Goal: Transaction & Acquisition: Purchase product/service

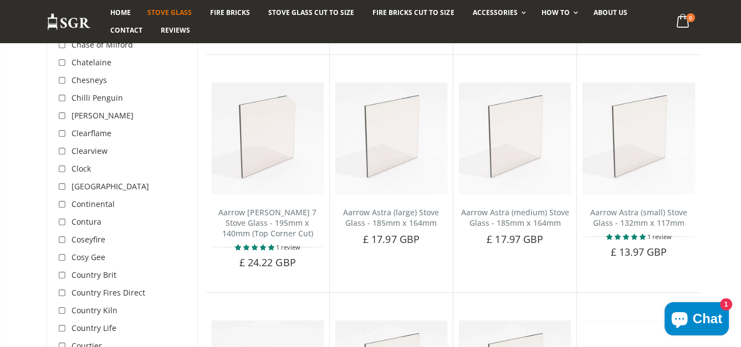
scroll to position [886, 0]
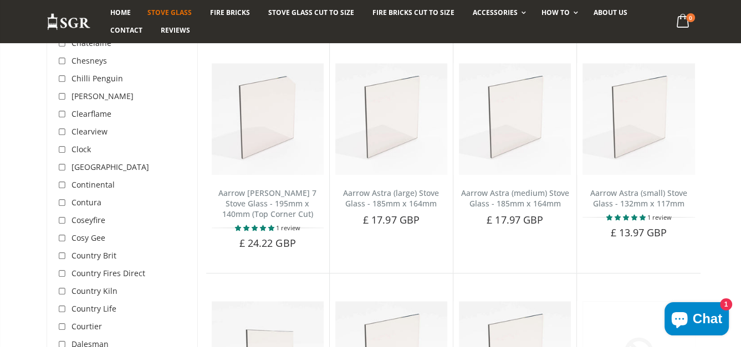
click at [62, 286] on input "checkbox" at bounding box center [63, 291] width 11 height 11
checkbox input "true"
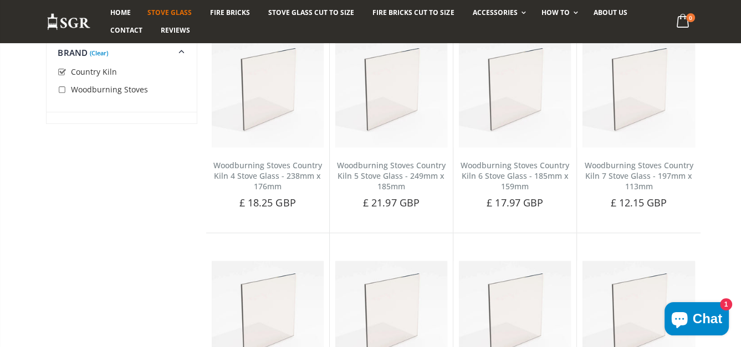
scroll to position [1440, 0]
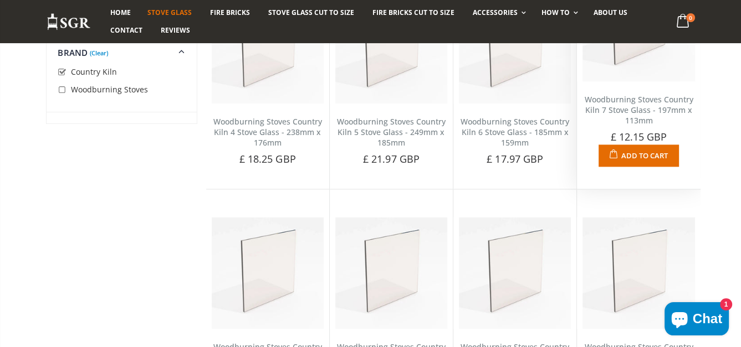
click at [651, 116] on link "Woodburning Stoves Country Kiln 7 Stove Glass - 197mm x 113mm" at bounding box center [638, 110] width 109 height 32
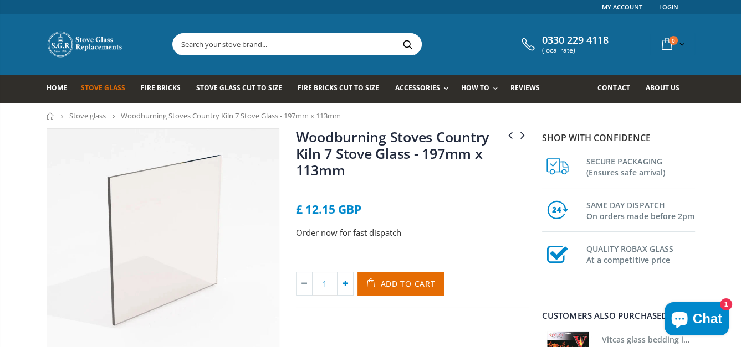
click at [340, 284] on icon at bounding box center [345, 284] width 16 height 23
type input "2"
click at [384, 281] on span "Add to Cart" at bounding box center [408, 284] width 55 height 11
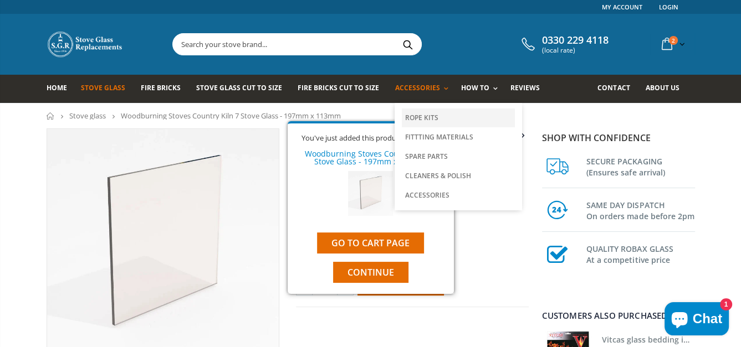
click at [405, 112] on link "Rope Kits" at bounding box center [458, 118] width 113 height 19
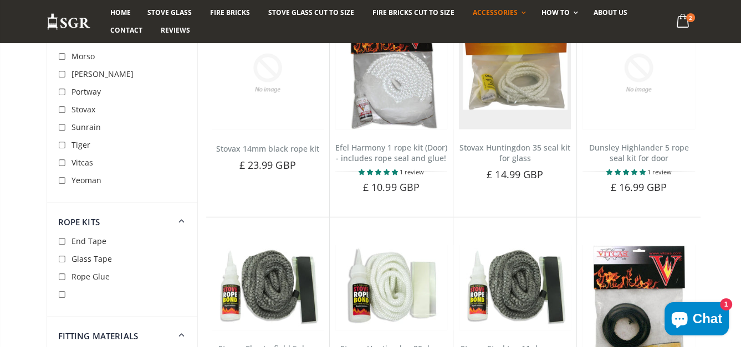
scroll to position [2493, 0]
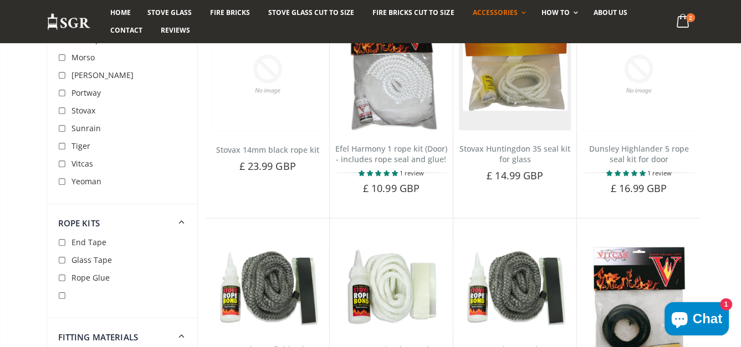
click at [59, 111] on input "checkbox" at bounding box center [63, 111] width 11 height 11
checkbox input "true"
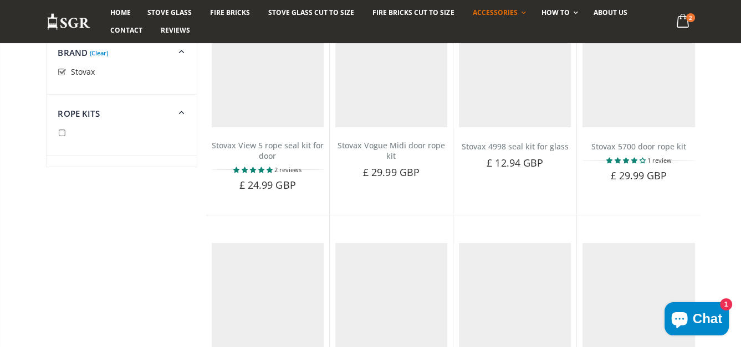
scroll to position [129, 0]
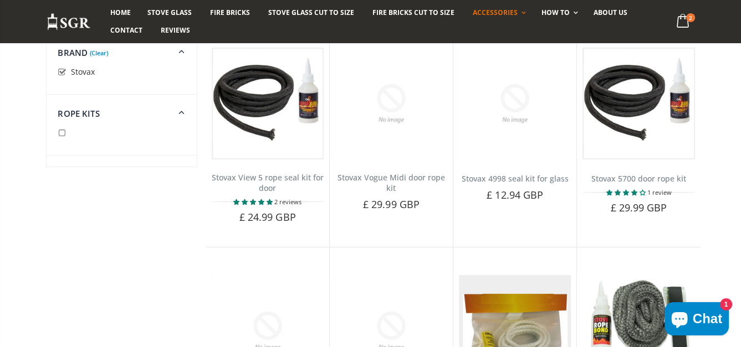
click at [99, 53] on link "(Clear)" at bounding box center [99, 53] width 18 height 3
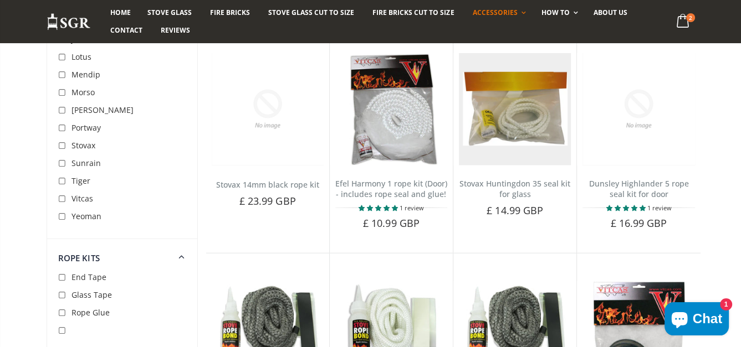
scroll to position [2455, 0]
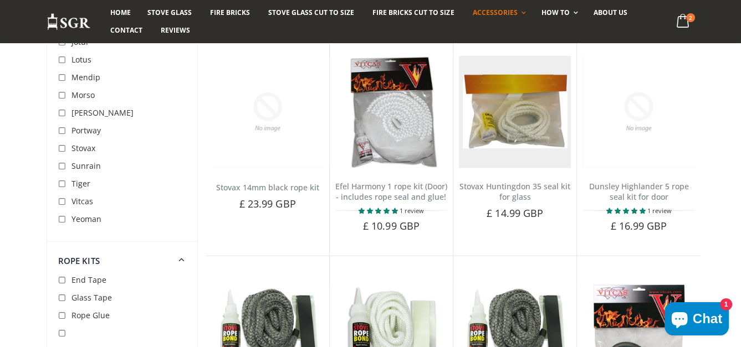
click at [66, 201] on input "checkbox" at bounding box center [63, 202] width 11 height 11
checkbox input "true"
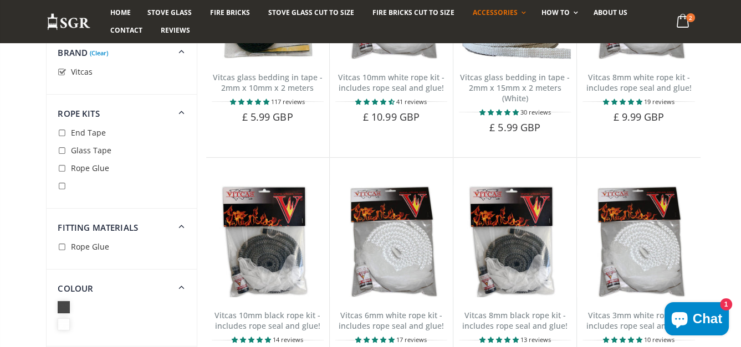
scroll to position [129, 0]
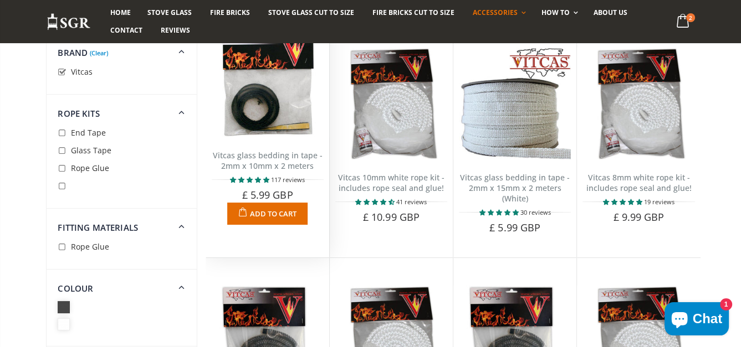
click at [268, 111] on img at bounding box center [268, 81] width 112 height 112
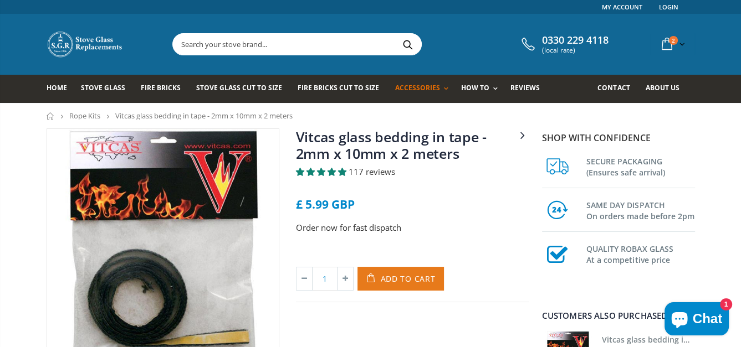
click at [398, 279] on span "Add to Cart" at bounding box center [408, 279] width 55 height 11
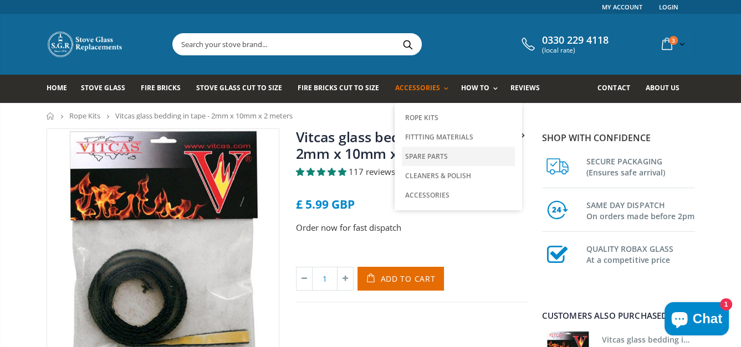
click at [413, 157] on link "Spare Parts" at bounding box center [458, 156] width 113 height 19
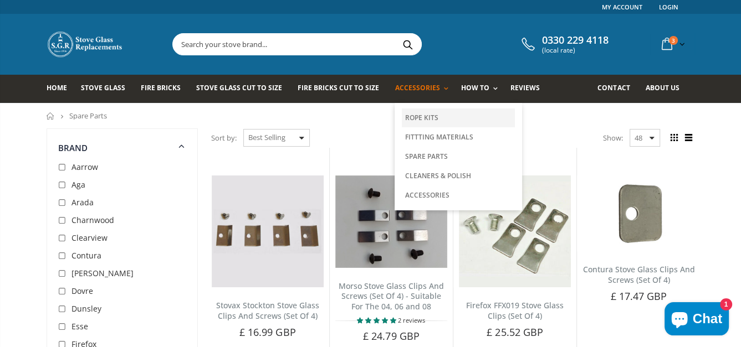
click at [413, 119] on link "Rope Kits" at bounding box center [458, 118] width 113 height 19
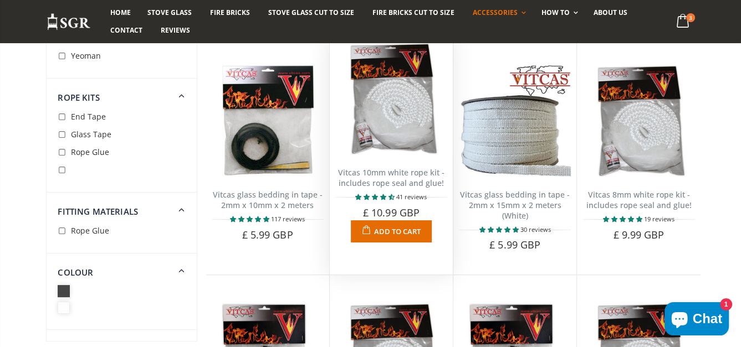
scroll to position [277, 0]
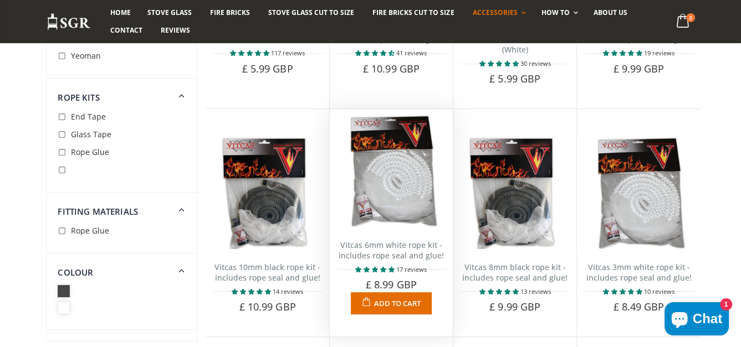
click at [407, 252] on link "Vitcas 6mm white rope kit - includes rope seal and glue!" at bounding box center [390, 250] width 105 height 21
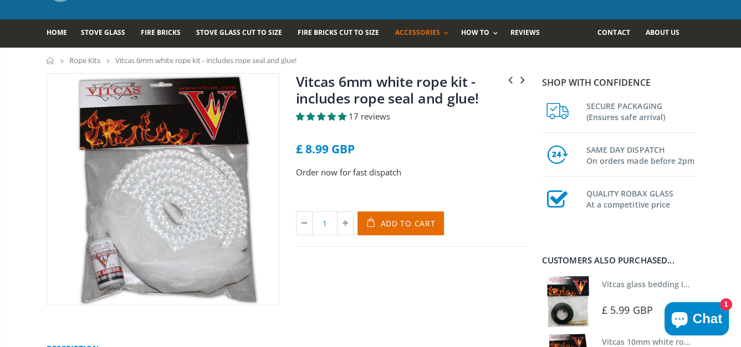
scroll to position [55, 0]
click at [403, 225] on span "Add to Cart" at bounding box center [408, 223] width 55 height 11
click at [373, 272] on div "Vitcas 10mm black rope kit - includes rope seal and glue! Vitcas 8mm black rope…" at bounding box center [411, 189] width 249 height 233
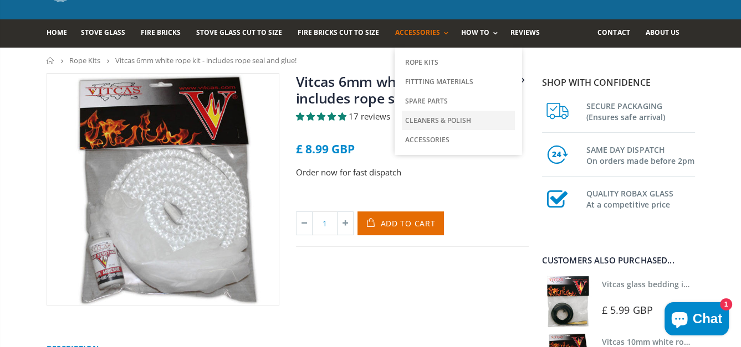
click at [428, 127] on link "Cleaners & Polish" at bounding box center [458, 120] width 113 height 19
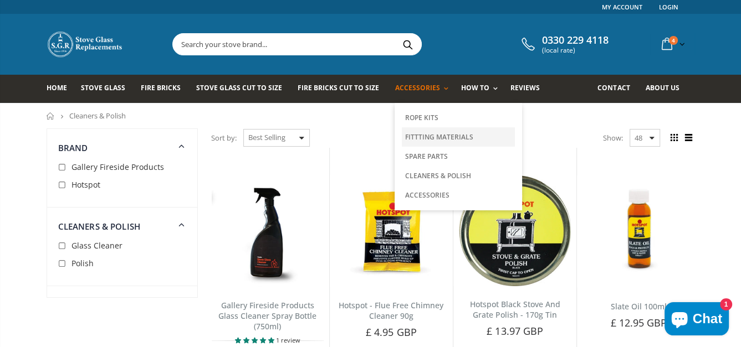
click at [402, 133] on link "Fittting Materials" at bounding box center [458, 136] width 113 height 19
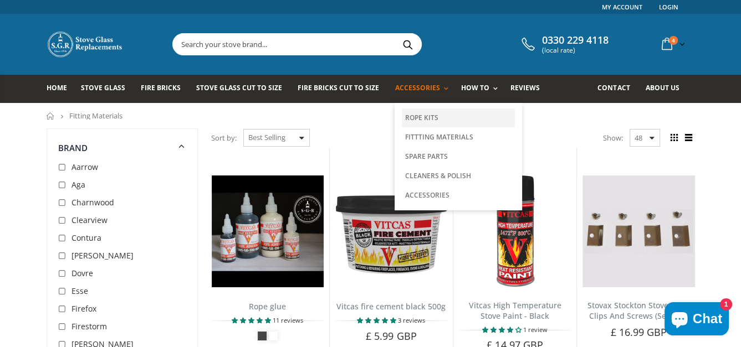
click at [418, 114] on link "Rope Kits" at bounding box center [458, 118] width 113 height 19
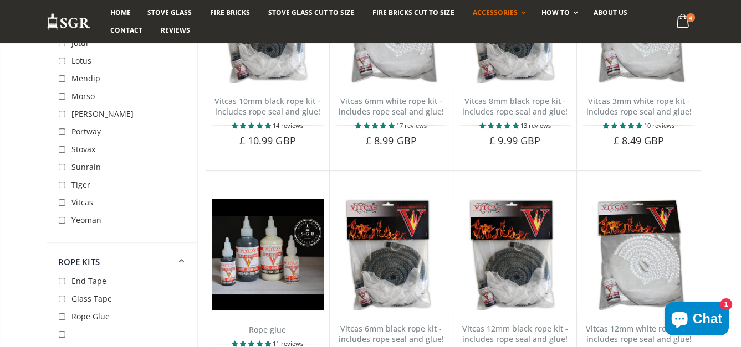
scroll to position [665, 0]
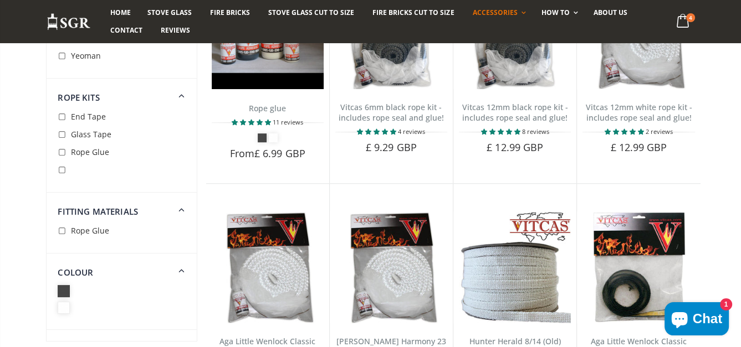
click at [63, 117] on input "checkbox" at bounding box center [63, 117] width 11 height 11
checkbox input "true"
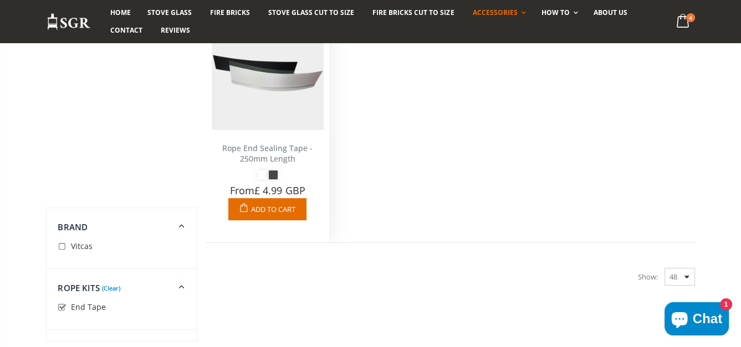
scroll to position [129, 0]
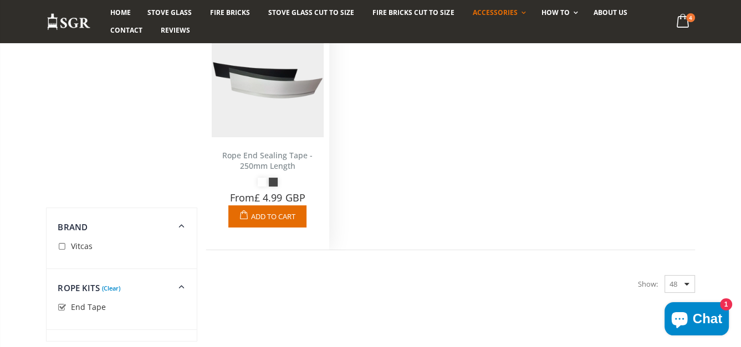
click at [275, 164] on link "Rope End Sealing Tape - 250mm Length" at bounding box center [267, 160] width 90 height 21
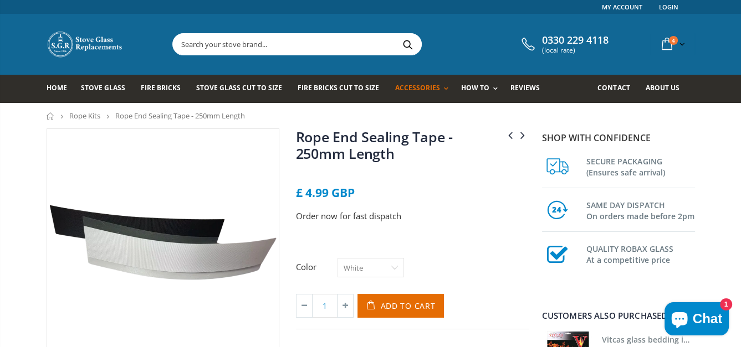
scroll to position [55, 0]
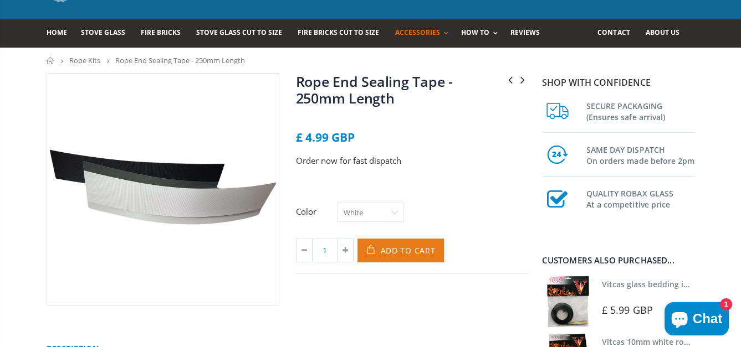
click at [401, 245] on span "Add to Cart" at bounding box center [408, 250] width 55 height 11
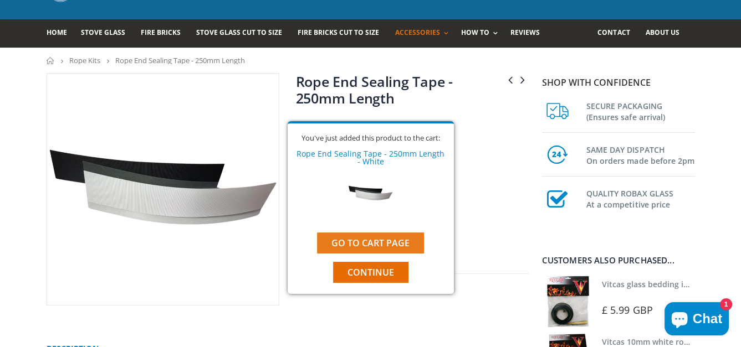
click at [394, 240] on link "Go to cart page" at bounding box center [370, 243] width 107 height 21
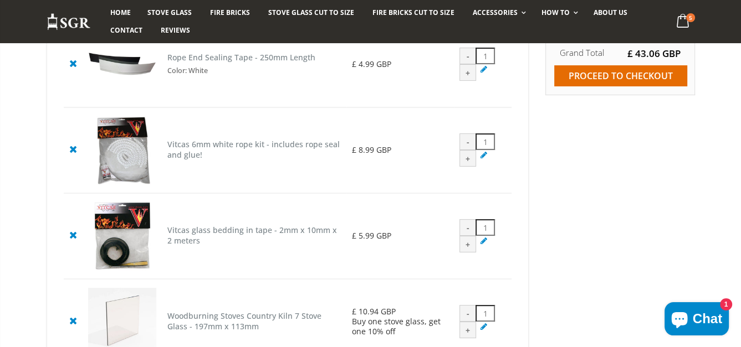
scroll to position [166, 0]
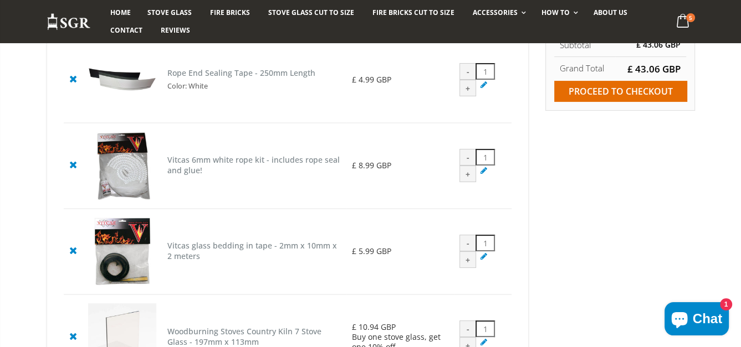
click at [73, 167] on icon at bounding box center [73, 164] width 14 height 13
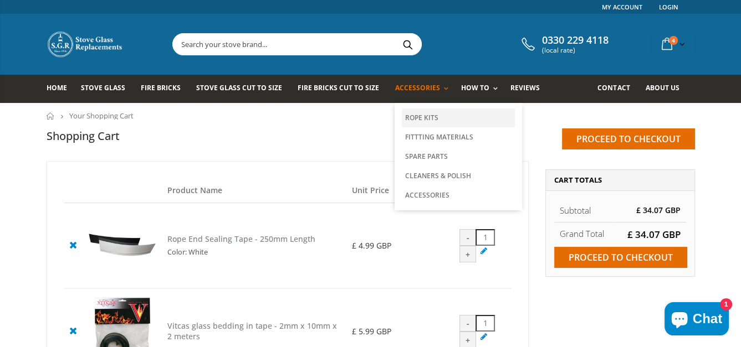
click at [406, 119] on link "Rope Kits" at bounding box center [458, 118] width 113 height 19
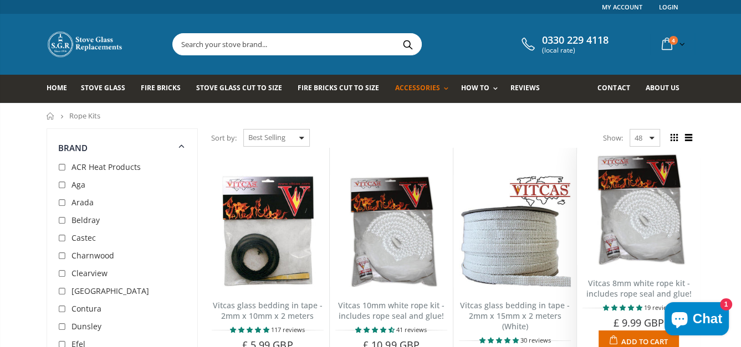
click at [638, 335] on button "Add to Cart" at bounding box center [638, 342] width 80 height 22
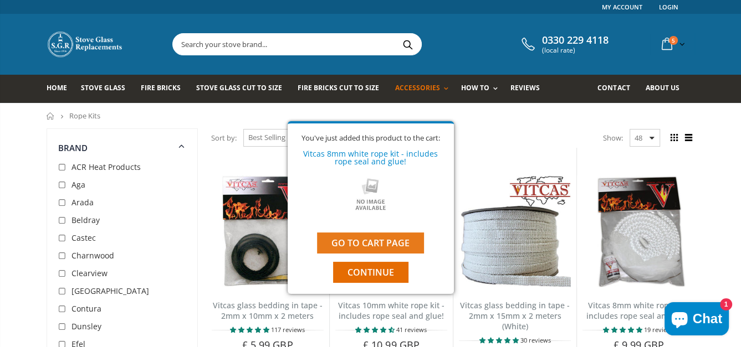
click at [365, 240] on link "Go to cart page" at bounding box center [370, 243] width 107 height 21
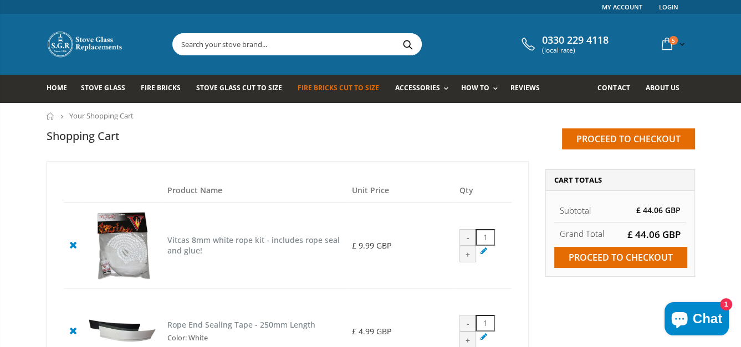
click at [332, 93] on link "Fire Bricks Cut To Size" at bounding box center [342, 89] width 90 height 28
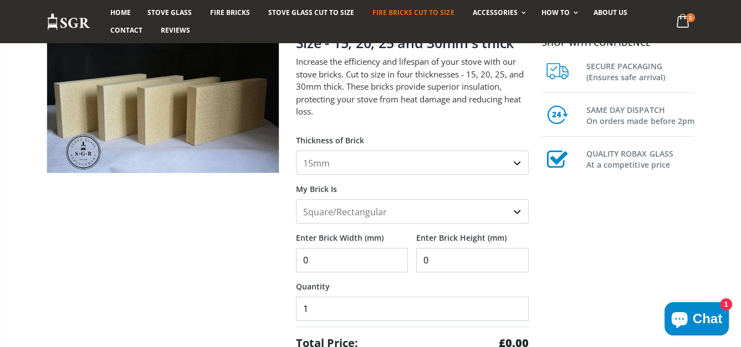
scroll to position [166, 0]
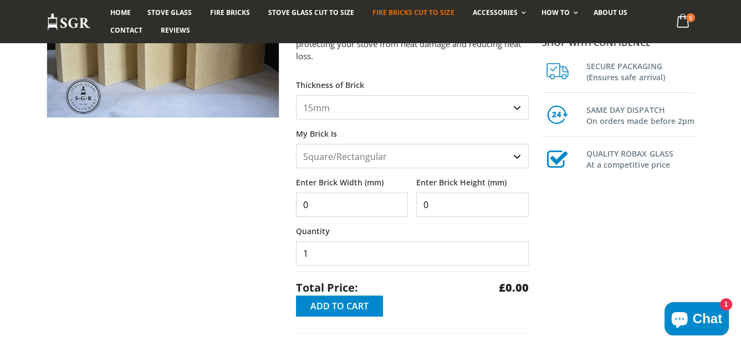
click at [523, 159] on select "Square/Rectangular Shaped (+£8)" at bounding box center [412, 156] width 233 height 24
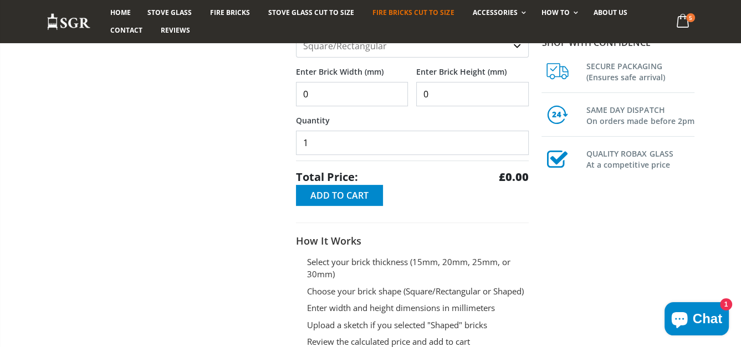
scroll to position [0, 0]
